Goal: Check status

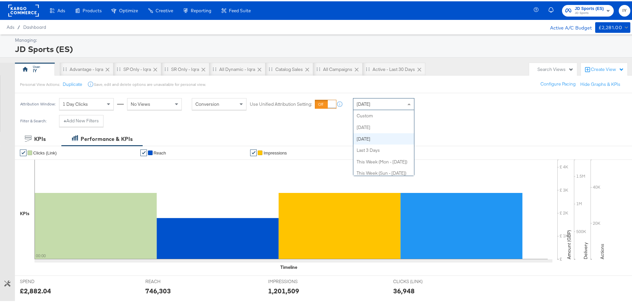
click at [369, 102] on span "[DATE]" at bounding box center [364, 103] width 14 height 6
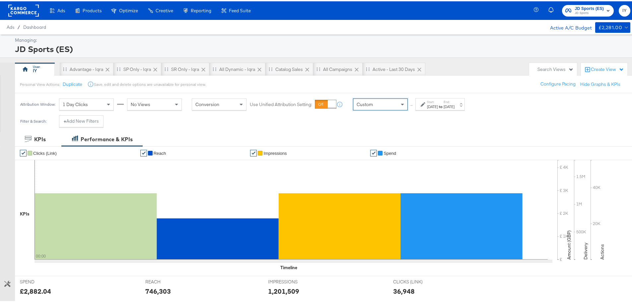
click at [436, 106] on div "[DATE]" at bounding box center [432, 105] width 11 height 5
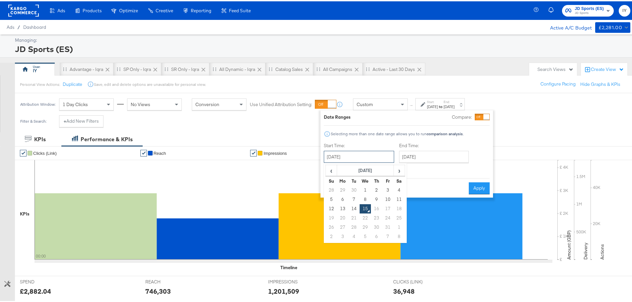
click at [385, 155] on input "[DATE]" at bounding box center [359, 156] width 70 height 12
click at [353, 208] on td "14" at bounding box center [353, 207] width 11 height 9
type input "[DATE]"
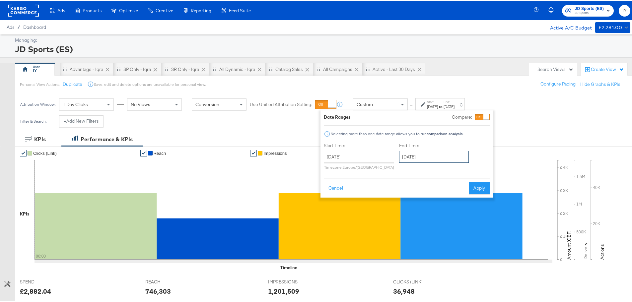
click at [421, 158] on input "[DATE]" at bounding box center [434, 156] width 70 height 12
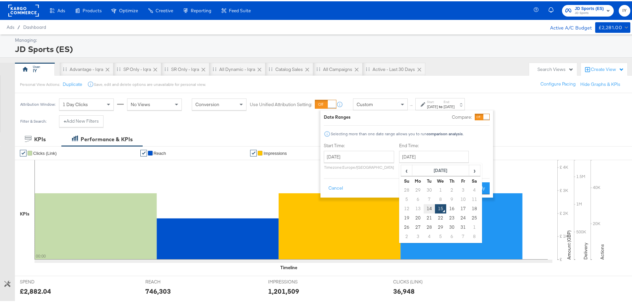
click at [431, 207] on td "14" at bounding box center [429, 207] width 11 height 9
type input "[DATE]"
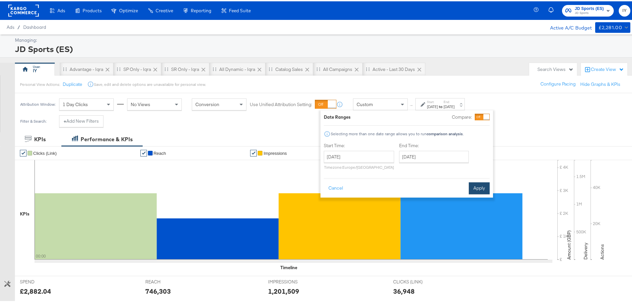
click at [474, 188] on button "Apply" at bounding box center [479, 187] width 21 height 12
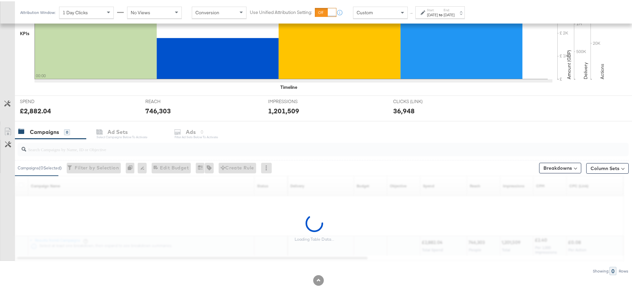
scroll to position [182, 0]
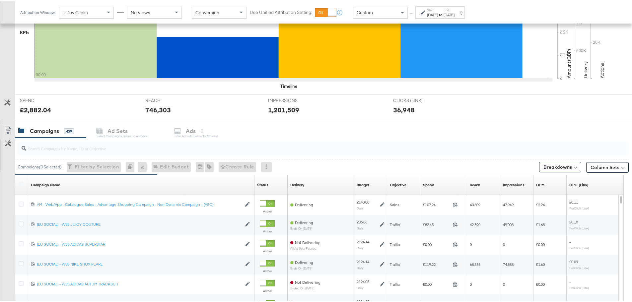
click at [109, 144] on input "search" at bounding box center [299, 144] width 547 height 13
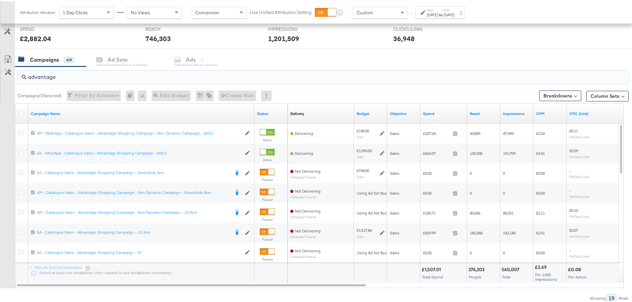
scroll to position [281, 0]
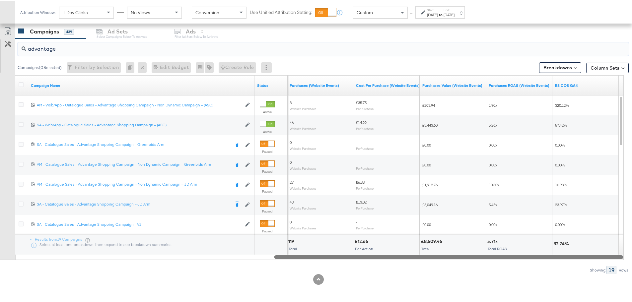
drag, startPoint x: 314, startPoint y: 256, endPoint x: 613, endPoint y: 266, distance: 299.2
click at [613, 266] on div "advantage Campaigns ( 0 Selected) Filter by Selection Filter 0 campaigns 0 Rena…" at bounding box center [314, 155] width 629 height 236
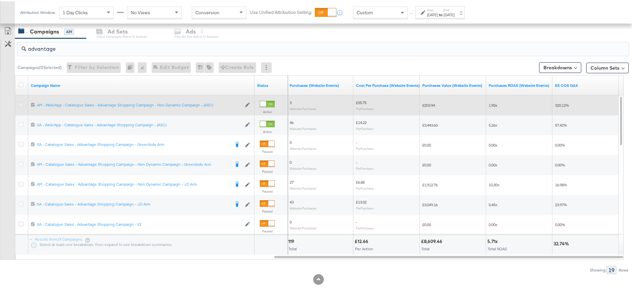
type input "advantage"
click at [22, 103] on icon at bounding box center [21, 103] width 5 height 5
click at [0, 0] on input "checkbox" at bounding box center [0, 0] width 0 height 0
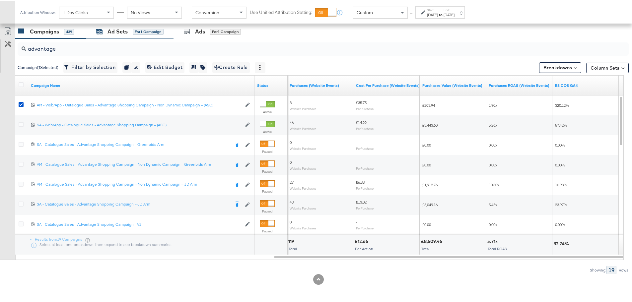
click at [117, 28] on div "Ad Sets" at bounding box center [118, 31] width 20 height 8
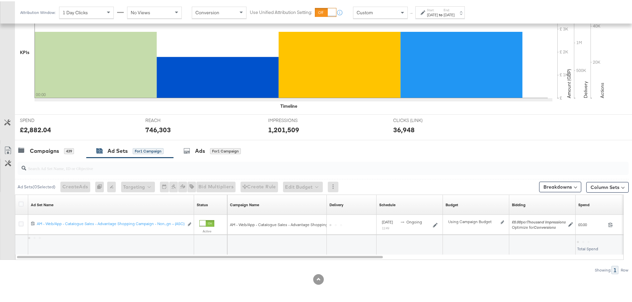
scroll to position [162, 0]
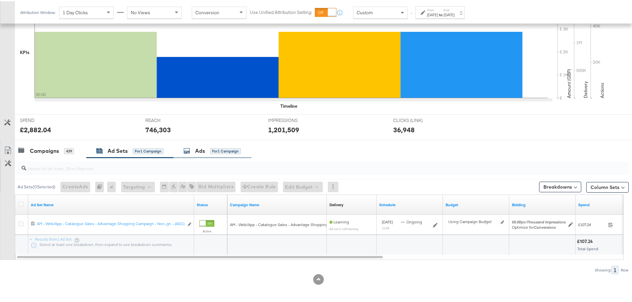
click at [212, 151] on div "for 1 Campaign" at bounding box center [225, 150] width 31 height 6
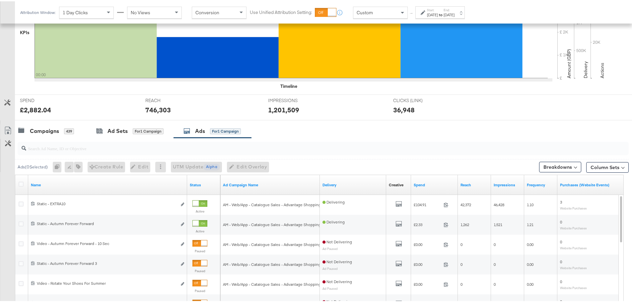
scroll to position [281, 0]
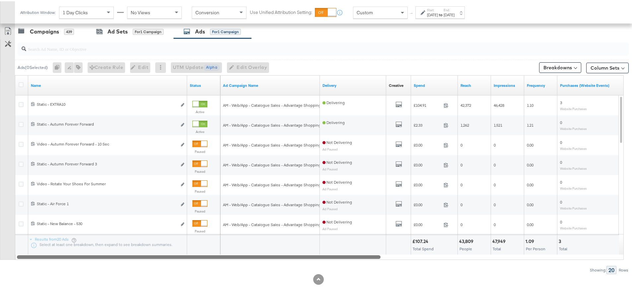
drag, startPoint x: 283, startPoint y: 256, endPoint x: 169, endPoint y: 263, distance: 114.8
click at [176, 268] on div "Ads ( 0 Selected) 0 Rename 0 ads Tags for 0 campaigns Create Rule Edit 0 ads Ed…" at bounding box center [314, 155] width 629 height 236
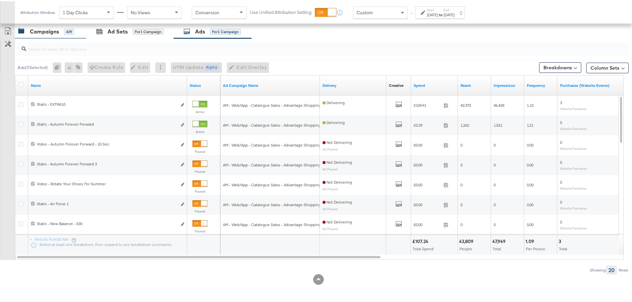
click at [48, 33] on div "Campaigns" at bounding box center [44, 31] width 29 height 8
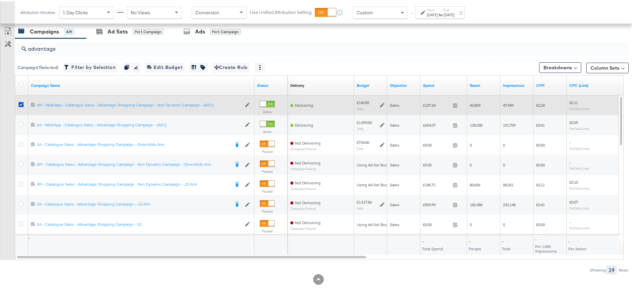
click at [19, 106] on div at bounding box center [22, 104] width 7 height 7
click at [20, 103] on icon at bounding box center [21, 103] width 5 height 5
click at [0, 0] on input "checkbox" at bounding box center [0, 0] width 0 height 0
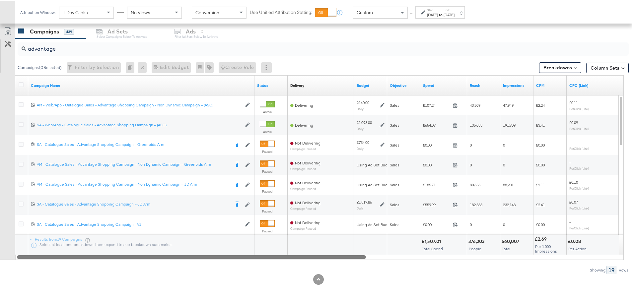
drag, startPoint x: 304, startPoint y: 256, endPoint x: 198, endPoint y: 245, distance: 106.1
click at [207, 261] on div "advantage Campaigns ( 0 Selected) Filter by Selection Filter 0 campaigns 0 Rena…" at bounding box center [314, 155] width 629 height 236
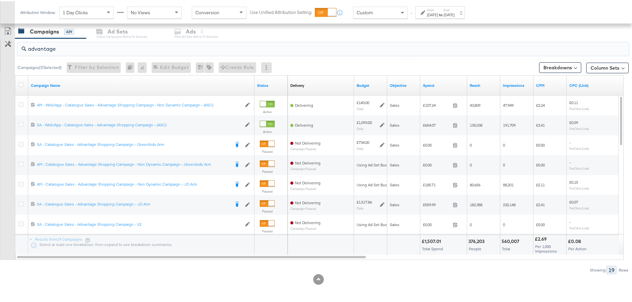
drag, startPoint x: 61, startPoint y: 49, endPoint x: 5, endPoint y: 50, distance: 55.8
click at [5, 50] on div "advantage Campaigns ( 0 Selected) Filter by Selection Filter 0 campaigns 0 Rena…" at bounding box center [314, 155] width 629 height 236
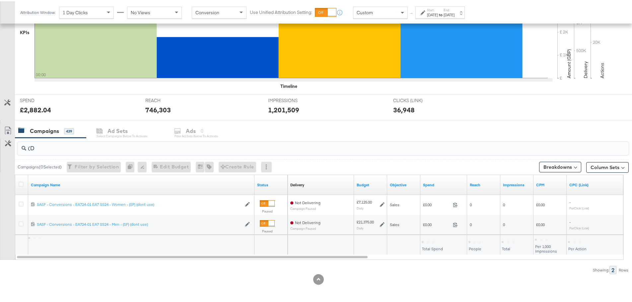
scroll to position [182, 0]
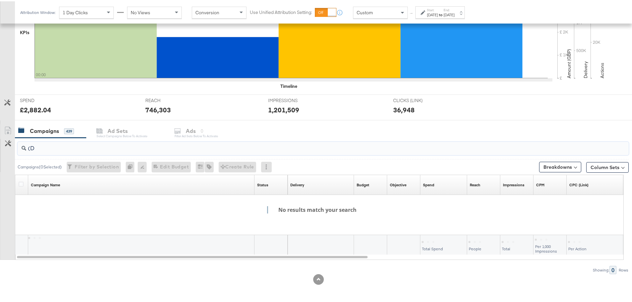
type input "("
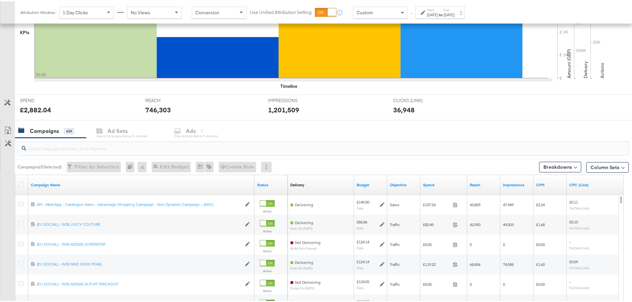
scroll to position [281, 0]
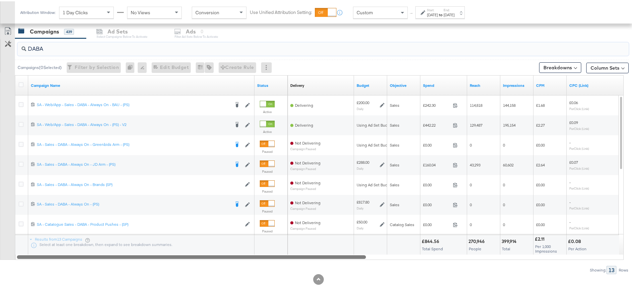
drag, startPoint x: 146, startPoint y: 255, endPoint x: 85, endPoint y: 284, distance: 67.7
click at [85, 284] on div "KPIs Performance & KPIs Customize KPIs ✔ Clicks (Link) ✔ Reach ✔ Impressions ✔ …" at bounding box center [318, 76] width 637 height 452
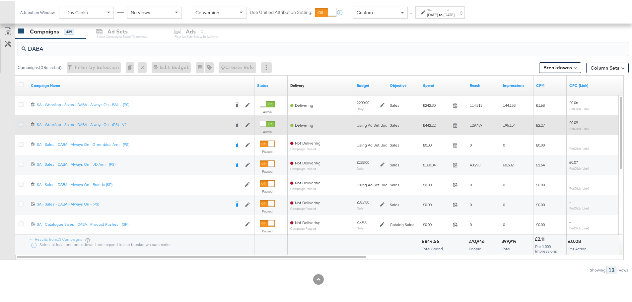
type input "DABA"
click at [20, 122] on icon at bounding box center [21, 123] width 5 height 5
click at [0, 0] on input "checkbox" at bounding box center [0, 0] width 0 height 0
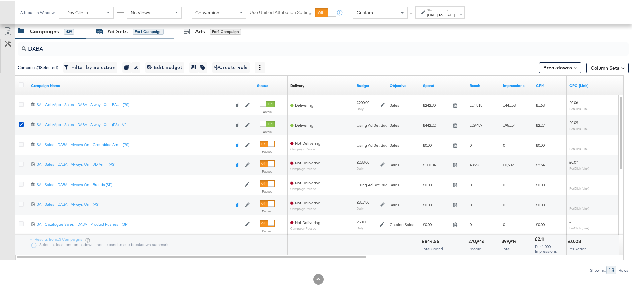
click at [157, 28] on div "for 1 Campaign" at bounding box center [148, 31] width 31 height 6
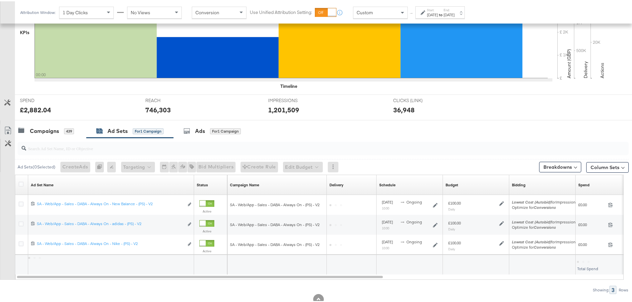
scroll to position [201, 0]
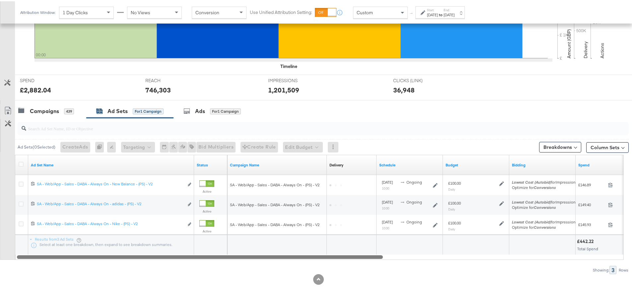
drag, startPoint x: 172, startPoint y: 256, endPoint x: 244, endPoint y: 263, distance: 72.0
click at [244, 263] on div "Ad Sets ( 0 Selected) Create Ads At least one ad set must be selected 0 Rename …" at bounding box center [314, 195] width 629 height 156
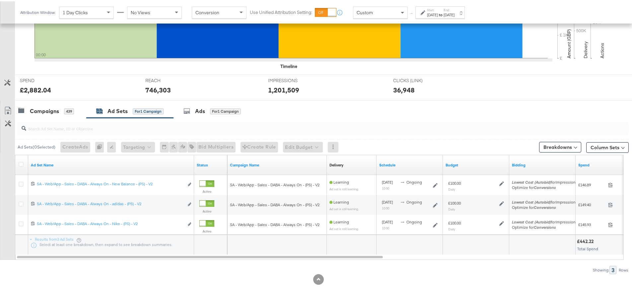
click at [18, 163] on div at bounding box center [22, 164] width 12 height 12
click at [22, 163] on icon at bounding box center [21, 163] width 5 height 5
click at [0, 0] on input "checkbox" at bounding box center [0, 0] width 0 height 0
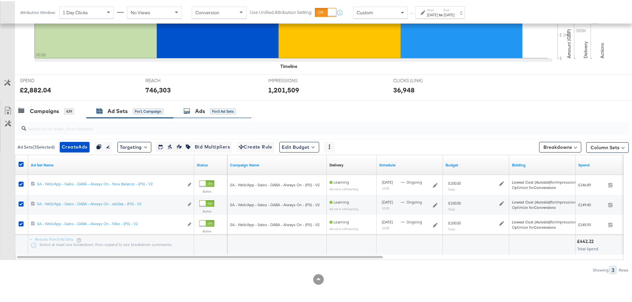
click at [195, 110] on div "Ads for 3 Ad Sets" at bounding box center [210, 110] width 52 height 8
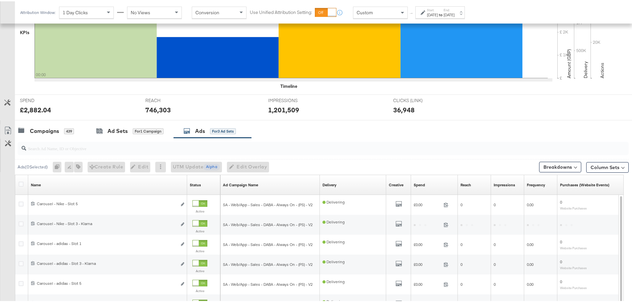
scroll to position [281, 0]
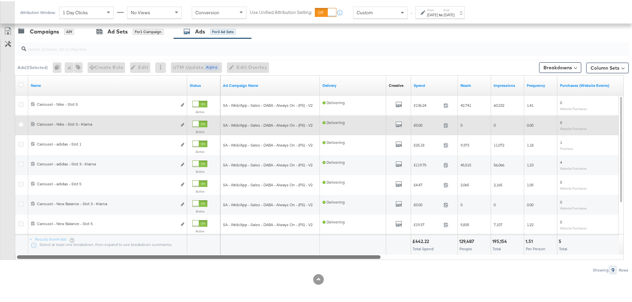
drag, startPoint x: 241, startPoint y: 256, endPoint x: 169, endPoint y: 124, distance: 150.1
click at [210, 226] on div "Name Status Ad Campaign Name Delivery Creative Sorting Unavailable Spend Reach …" at bounding box center [319, 166] width 609 height 185
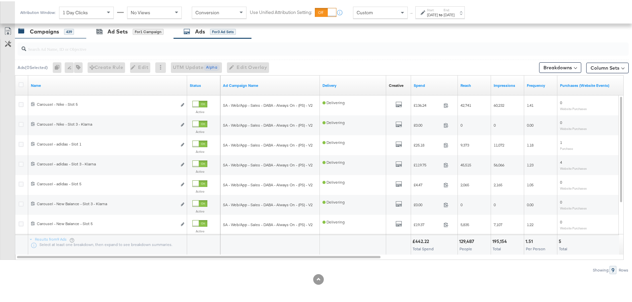
click at [56, 35] on div "Campaigns 439" at bounding box center [50, 30] width 71 height 14
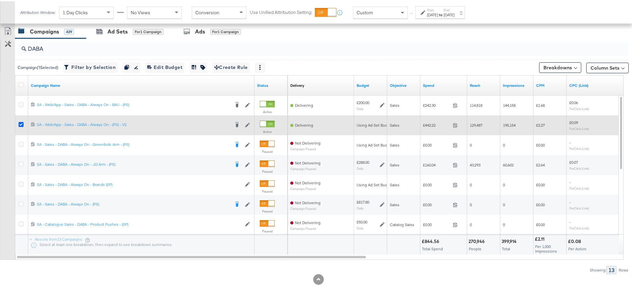
click at [21, 125] on icon at bounding box center [21, 123] width 5 height 5
click at [0, 0] on input "checkbox" at bounding box center [0, 0] width 0 height 0
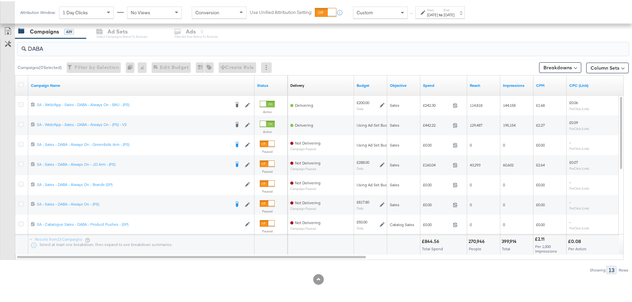
drag, startPoint x: 18, startPoint y: 55, endPoint x: -33, endPoint y: 58, distance: 50.8
